Goal: Find specific page/section

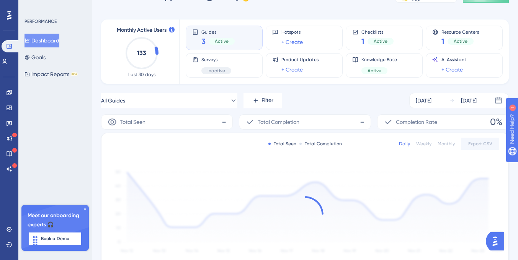
click at [86, 209] on icon at bounding box center [85, 209] width 5 height 5
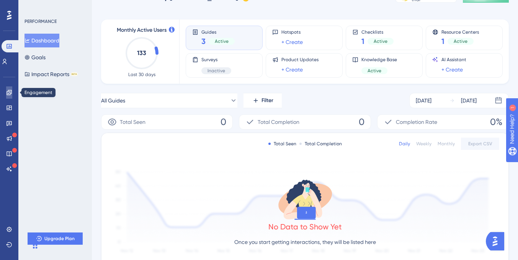
click at [7, 96] on link at bounding box center [9, 92] width 6 height 12
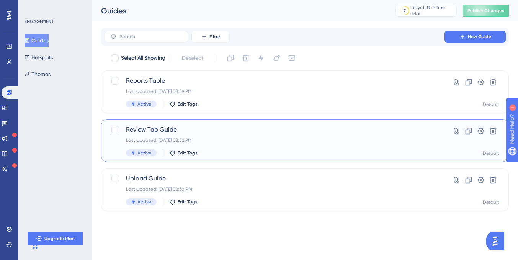
click at [156, 129] on span "Review Tab Guide" at bounding box center [274, 129] width 297 height 9
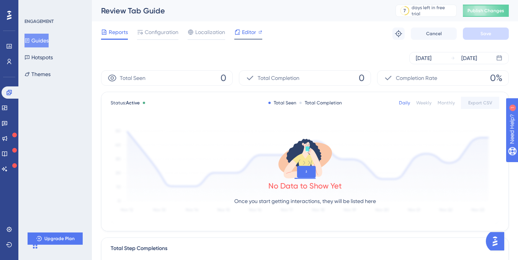
click at [243, 32] on span "Editor" at bounding box center [249, 32] width 14 height 9
